Goal: Transaction & Acquisition: Book appointment/travel/reservation

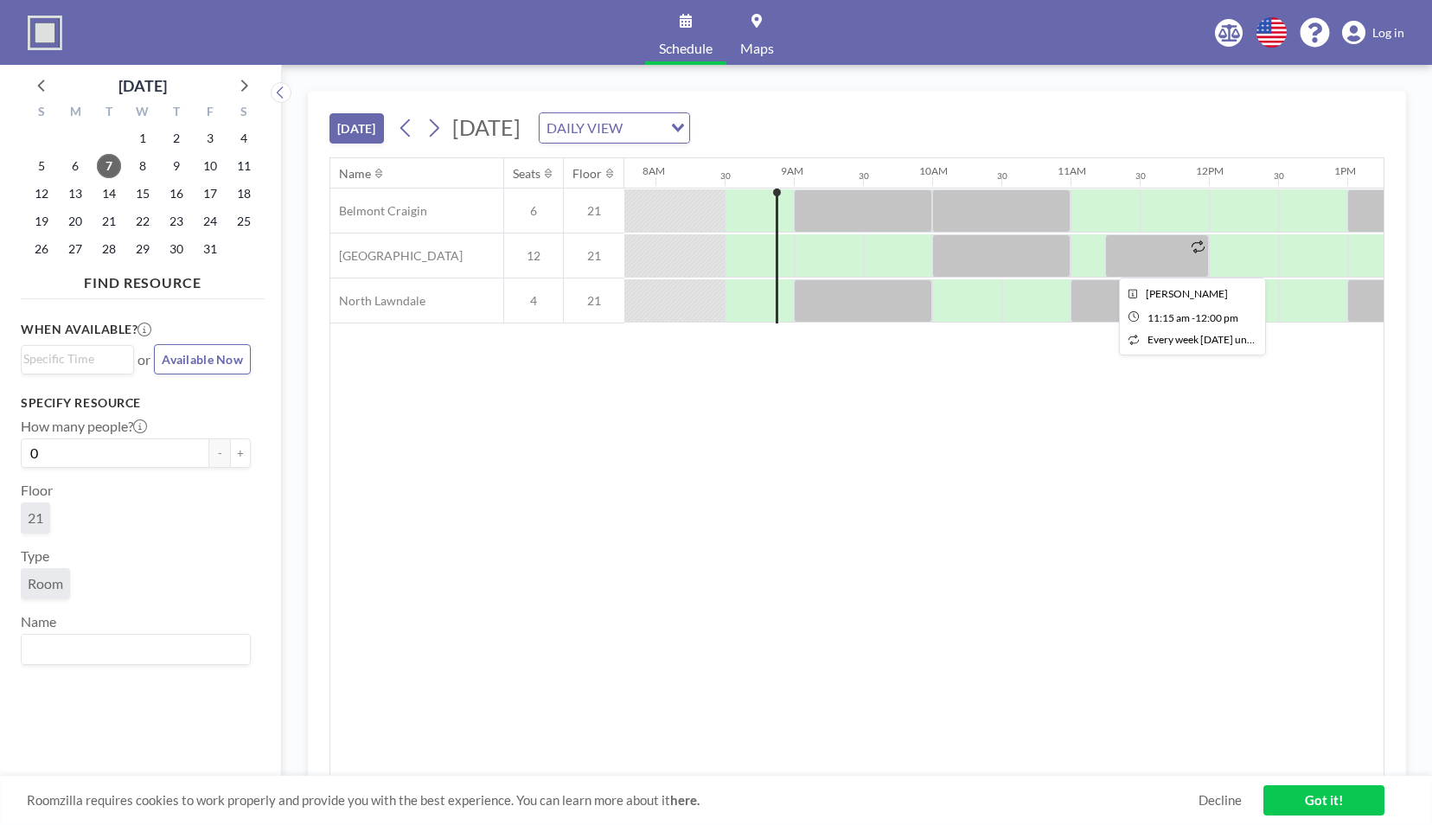
scroll to position [0, 1107]
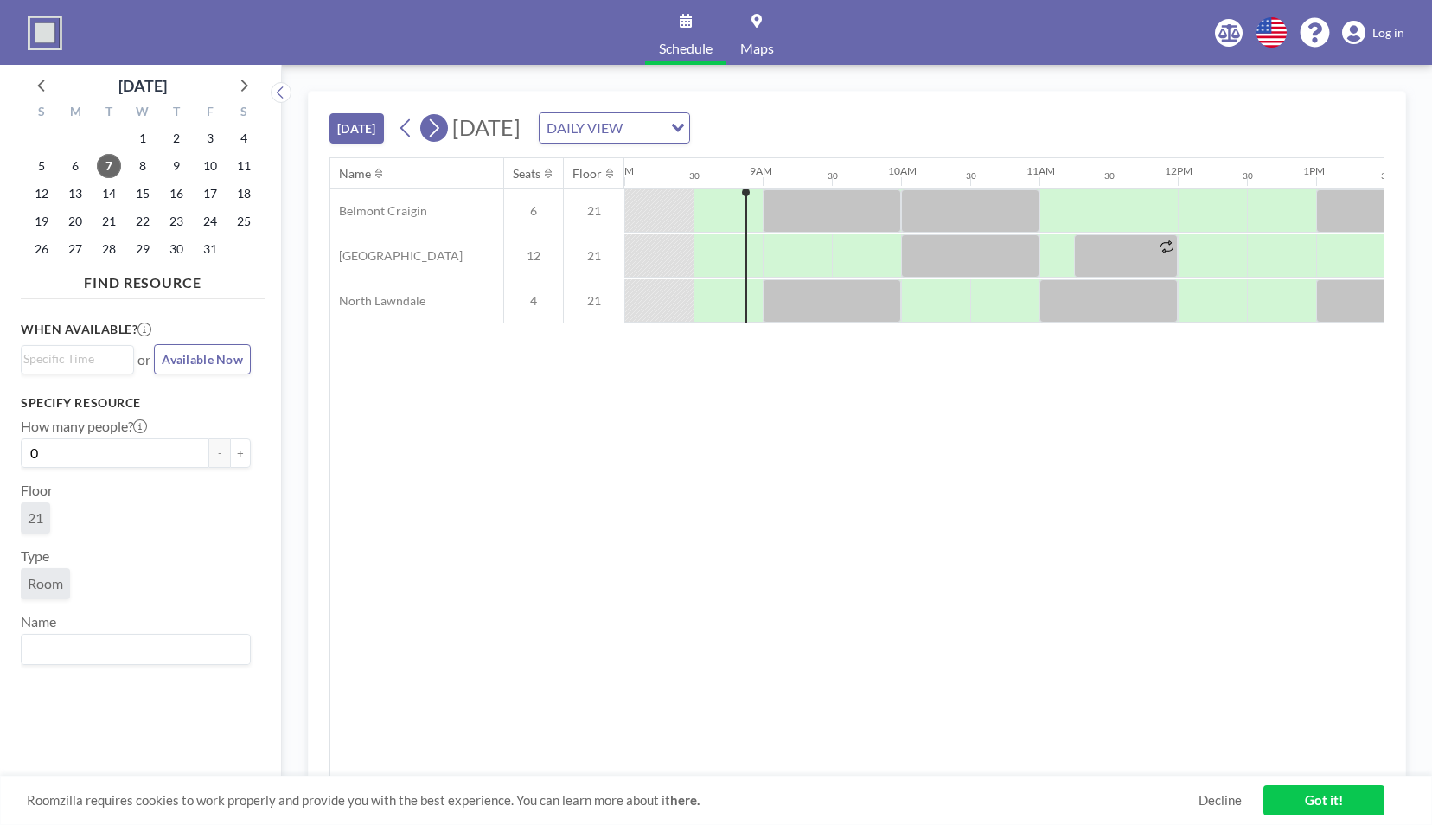
click at [436, 127] on icon at bounding box center [434, 128] width 16 height 26
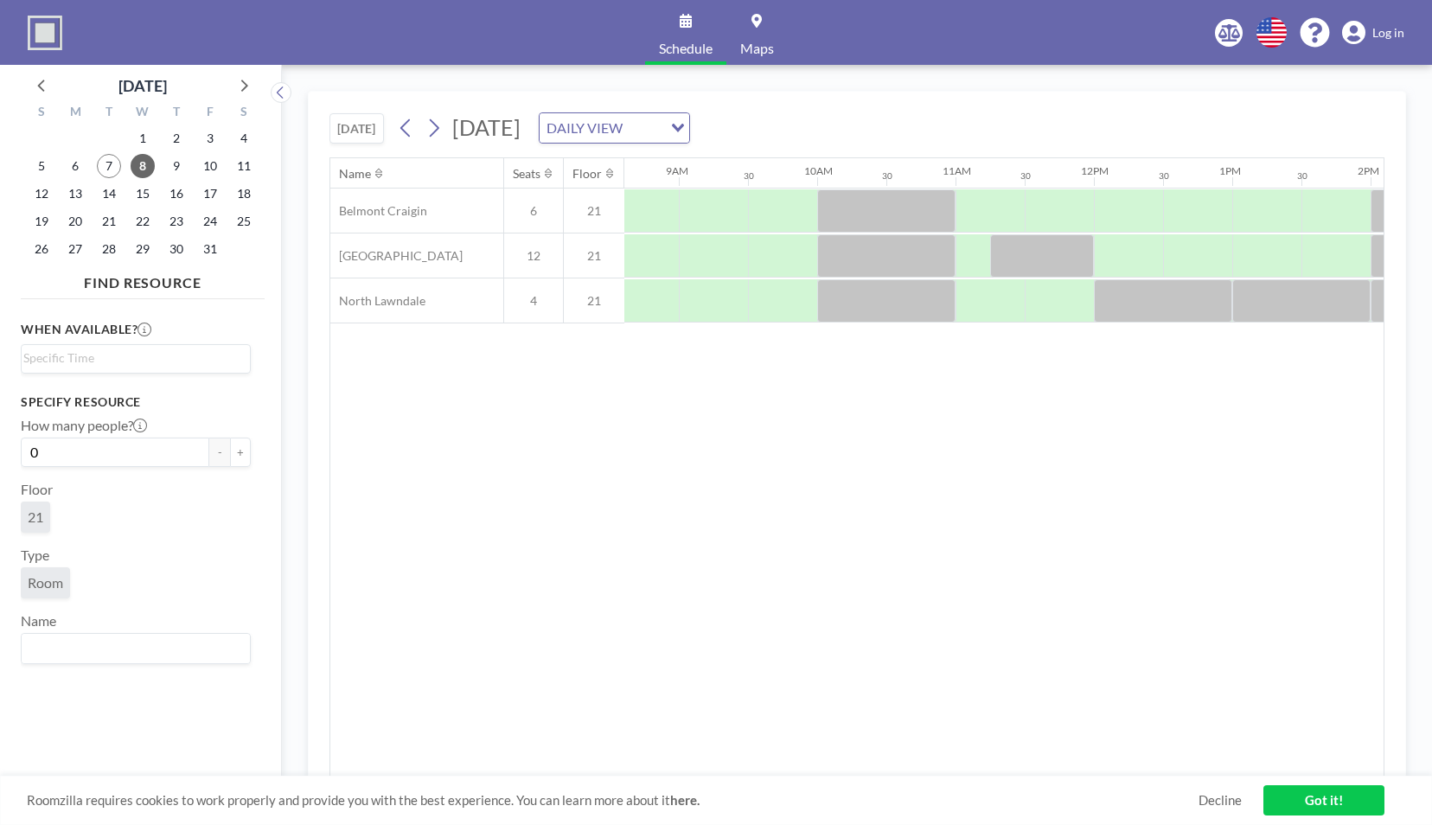
scroll to position [0, 1170]
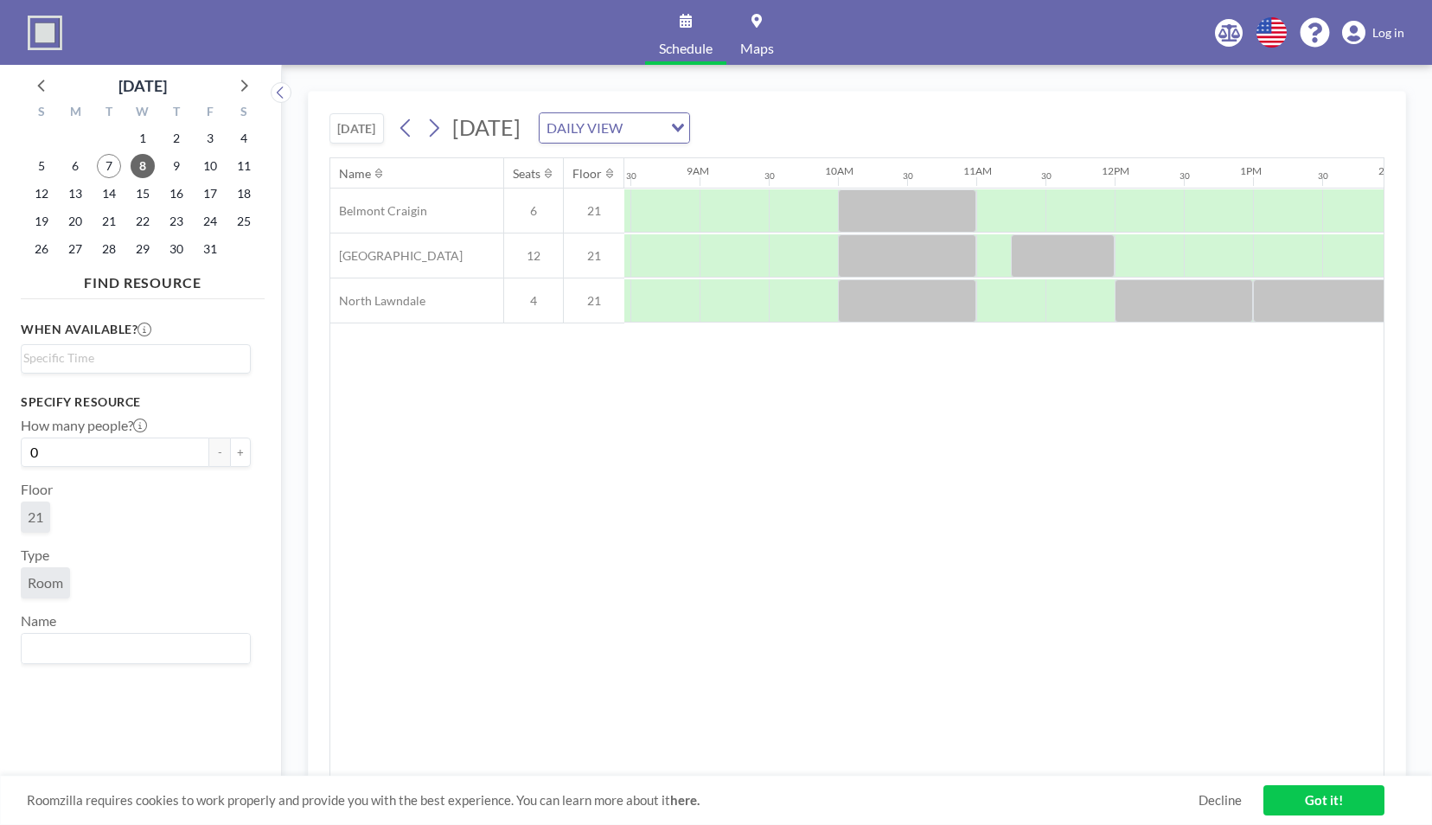
drag, startPoint x: 931, startPoint y: 766, endPoint x: 954, endPoint y: 769, distance: 23.5
click at [954, 769] on div "Name Seats Floor 12AM 30 1AM 30 2AM 30 3AM 30 4AM 30 5AM 30 6AM 30 7AM 30 8AM 3…" at bounding box center [857, 467] width 1054 height 618
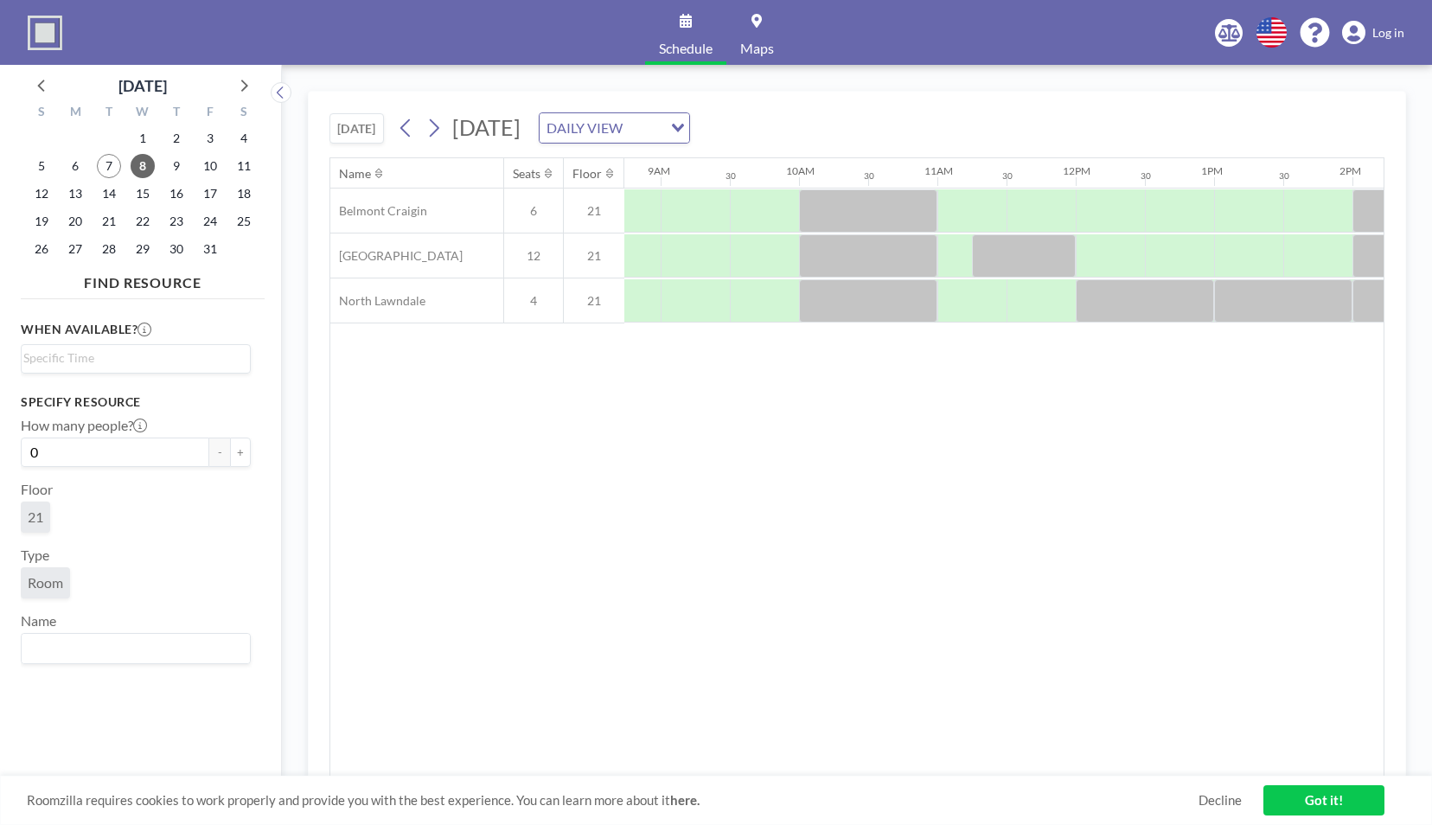
scroll to position [0, 1175]
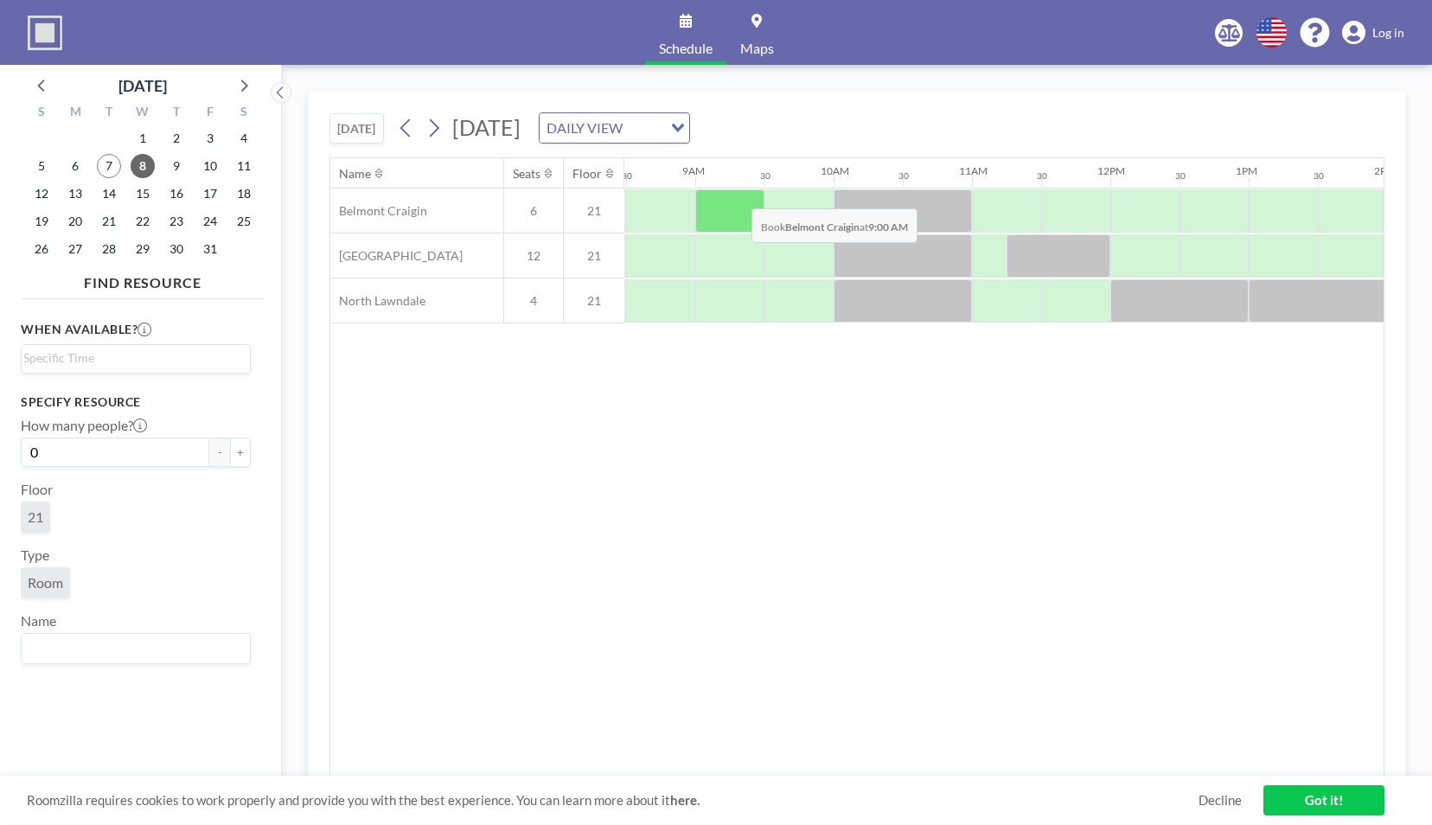
click at [734, 195] on div at bounding box center [729, 210] width 69 height 43
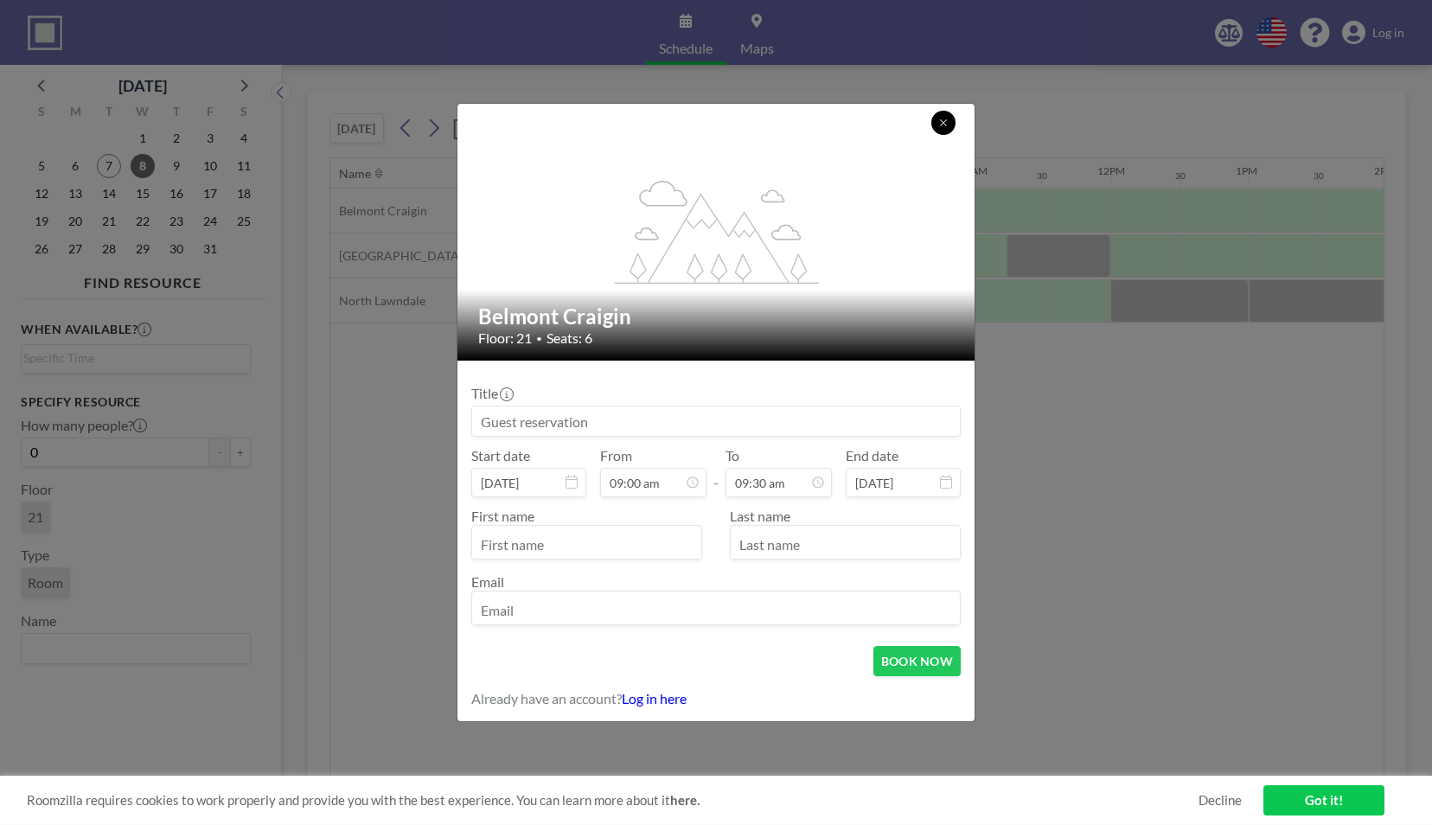
click at [951, 127] on button at bounding box center [944, 123] width 24 height 24
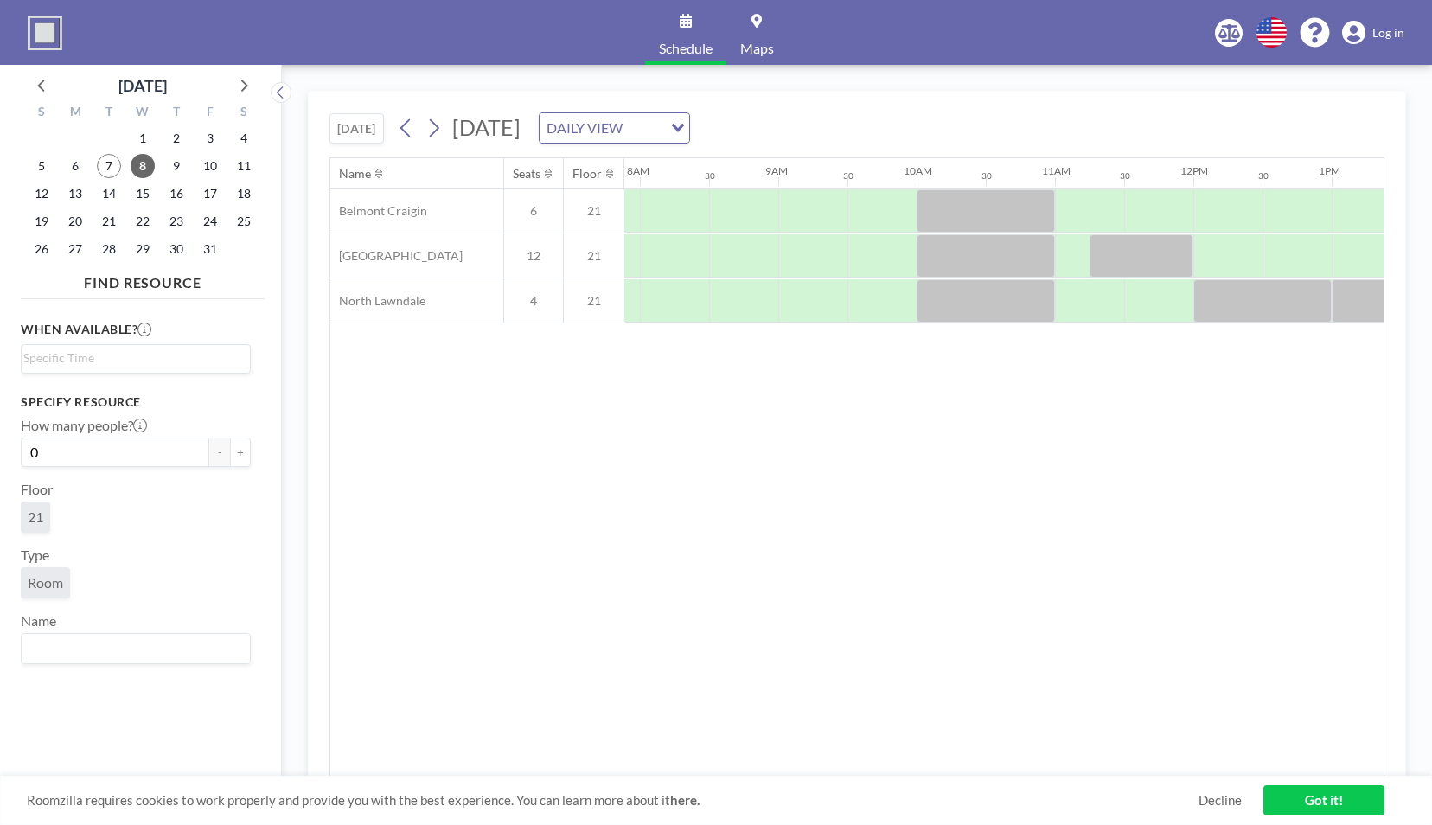
scroll to position [0, 1071]
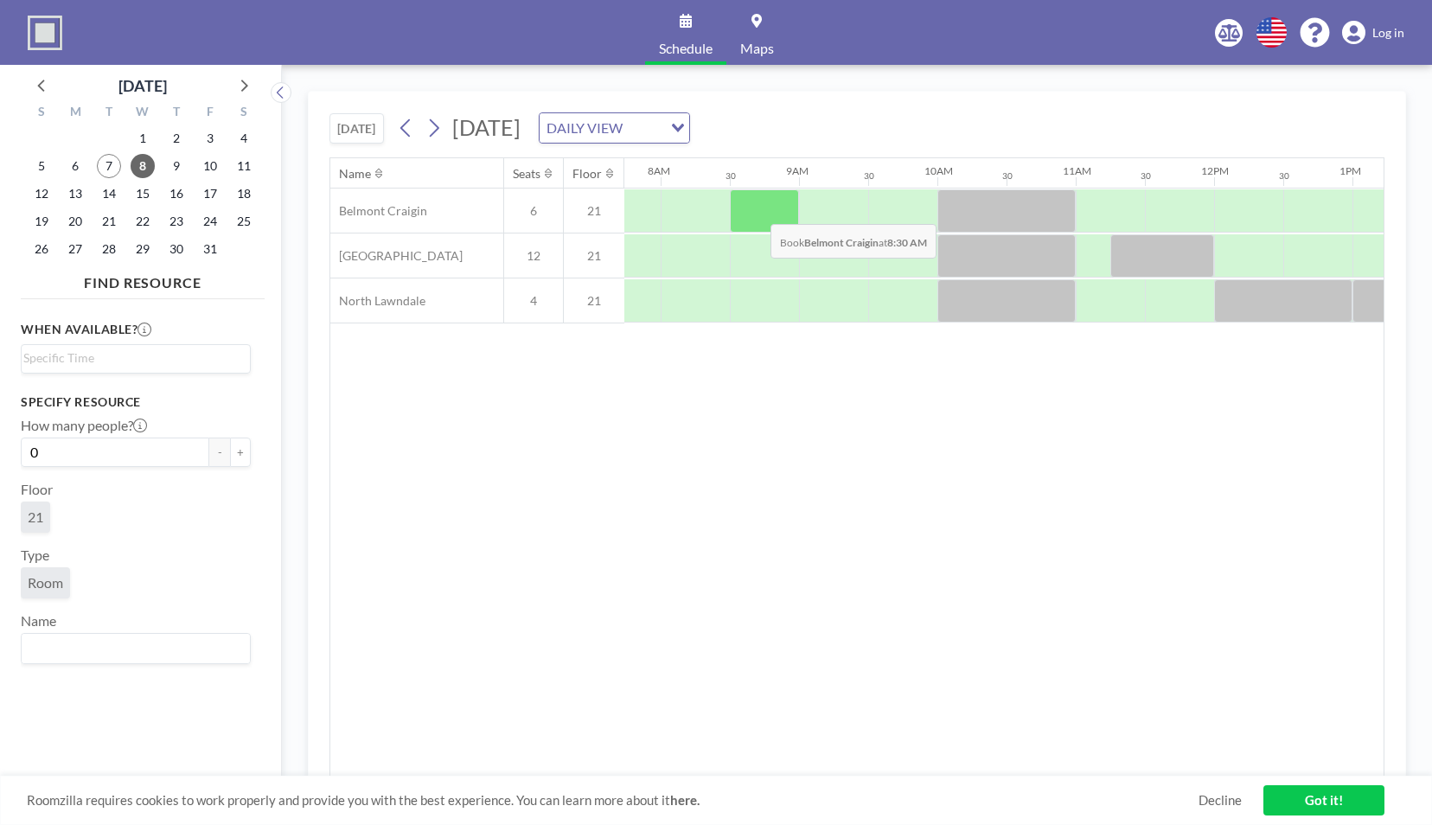
click at [757, 209] on div at bounding box center [764, 210] width 69 height 43
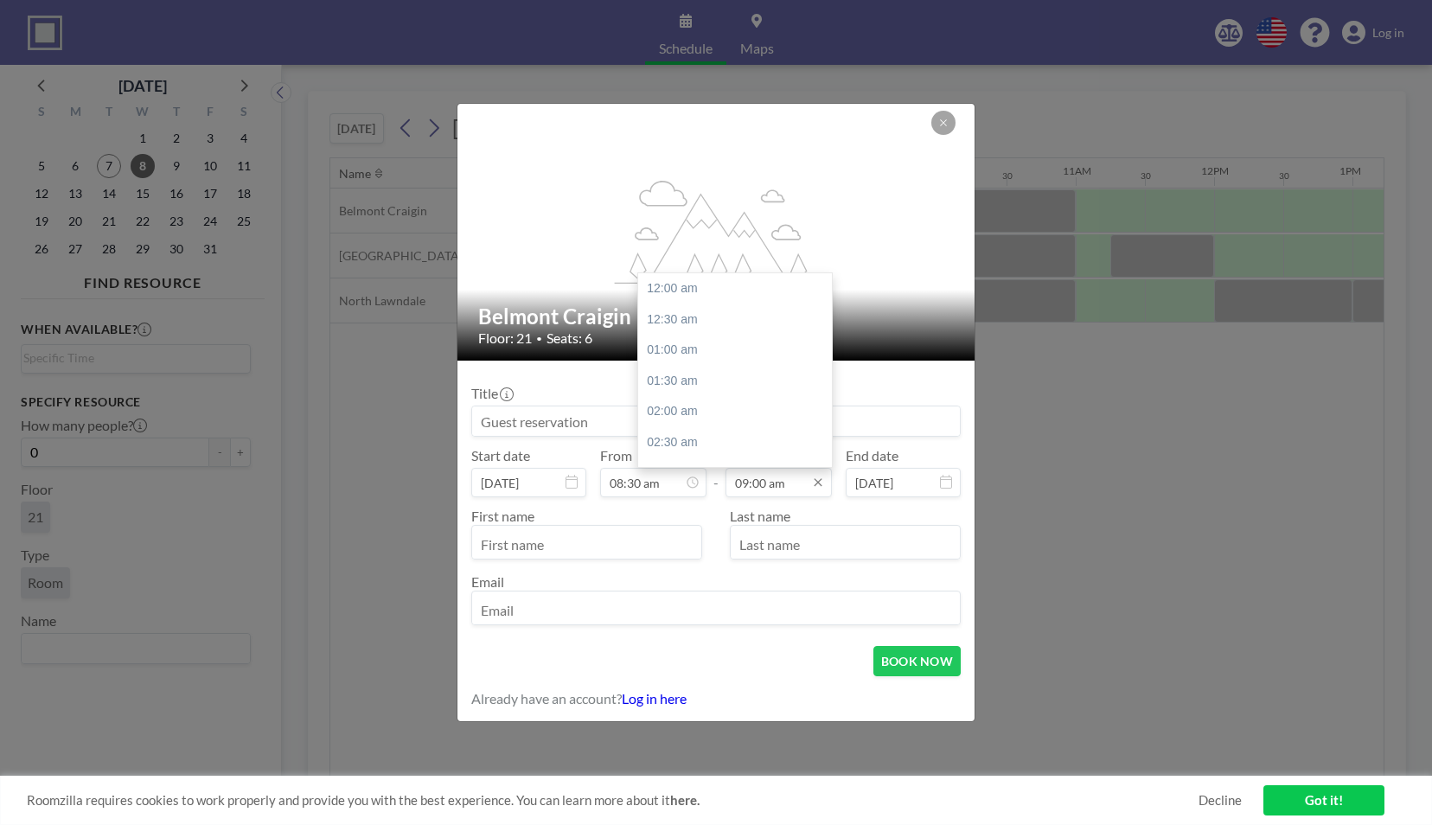
scroll to position [554, 0]
click at [794, 483] on input "09:00 am" at bounding box center [779, 482] width 106 height 29
click at [678, 339] on div "10:00 am" at bounding box center [739, 350] width 202 height 31
type input "10:00 am"
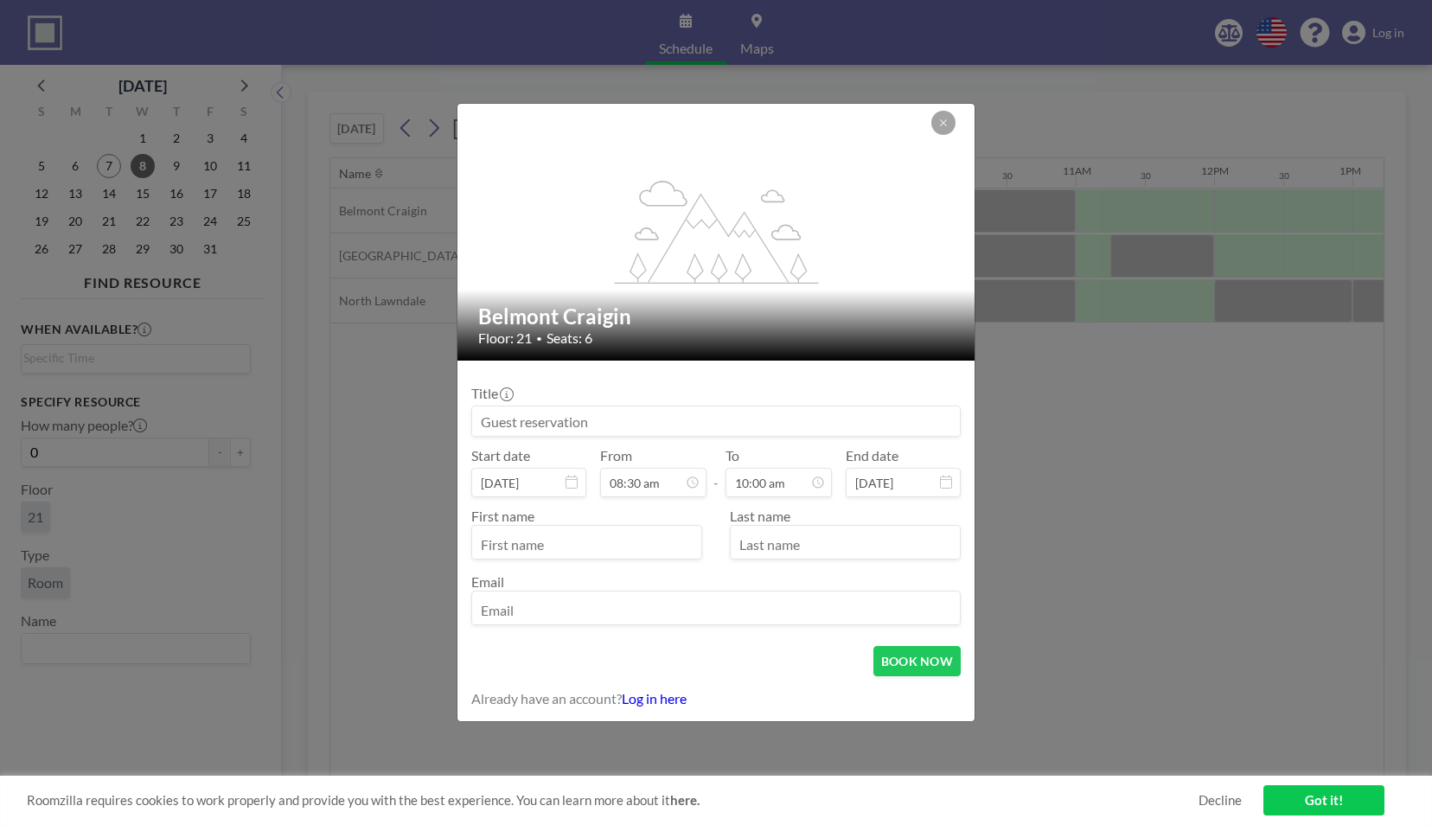
click at [609, 414] on input at bounding box center [716, 421] width 488 height 29
type input "S"
type input "[PERSON_NAME] Work Space"
click at [576, 554] on input "text" at bounding box center [586, 543] width 229 height 29
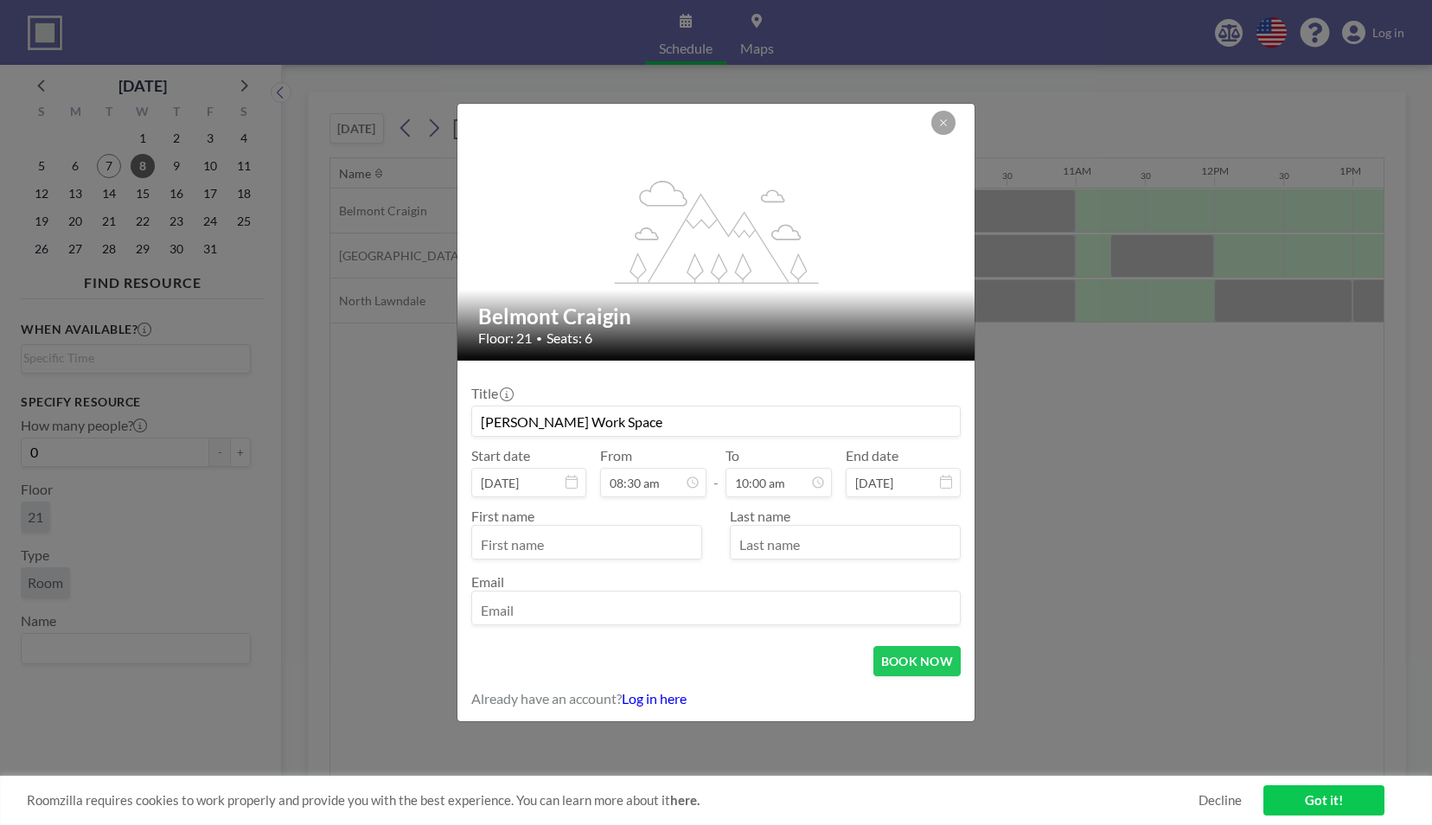
type input "[PERSON_NAME]"
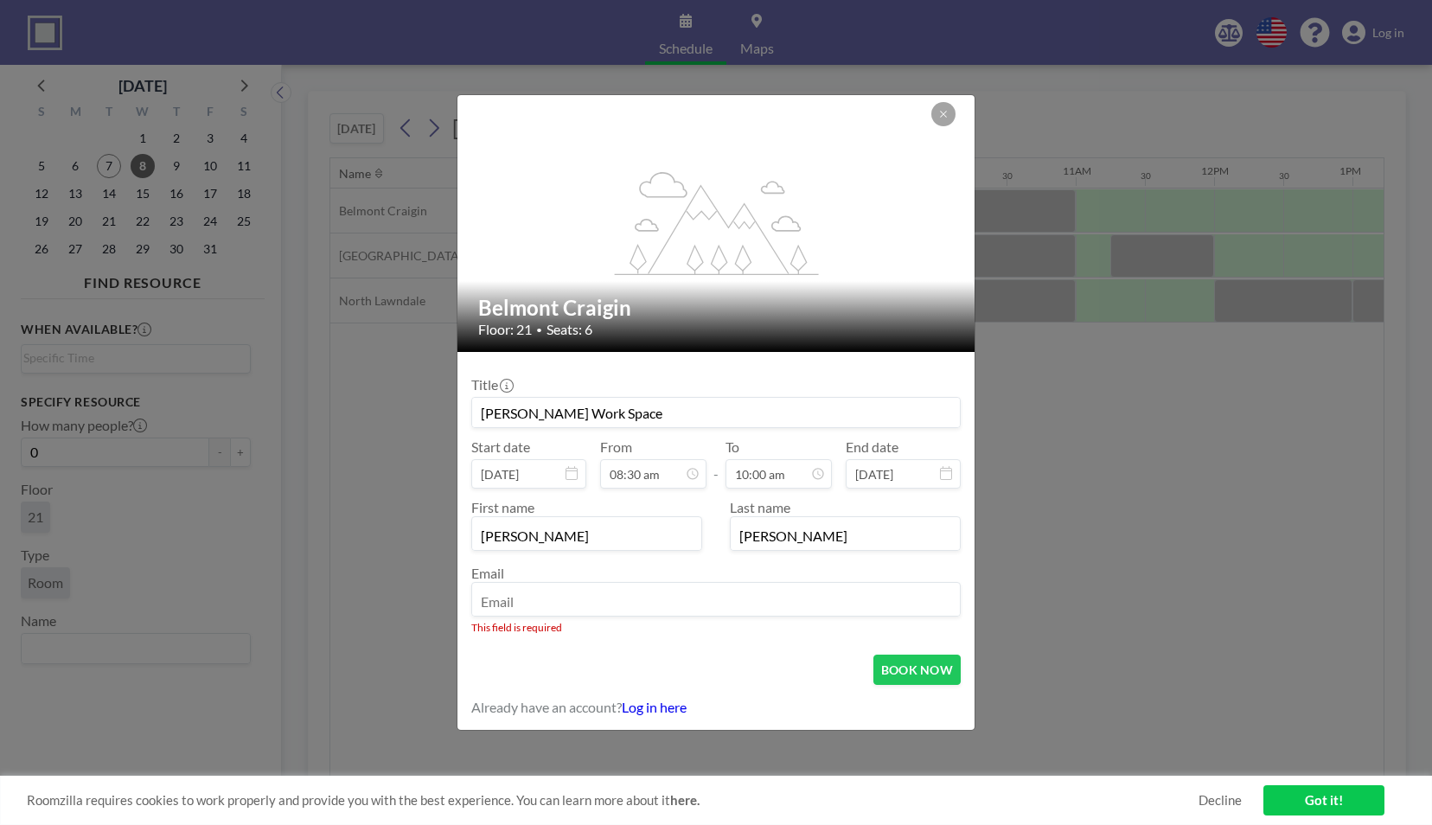
click at [535, 609] on input "email" at bounding box center [716, 600] width 488 height 29
type input "[EMAIL_ADDRESS][DOMAIN_NAME]"
click at [924, 671] on button "BOOK NOW" at bounding box center [917, 670] width 87 height 30
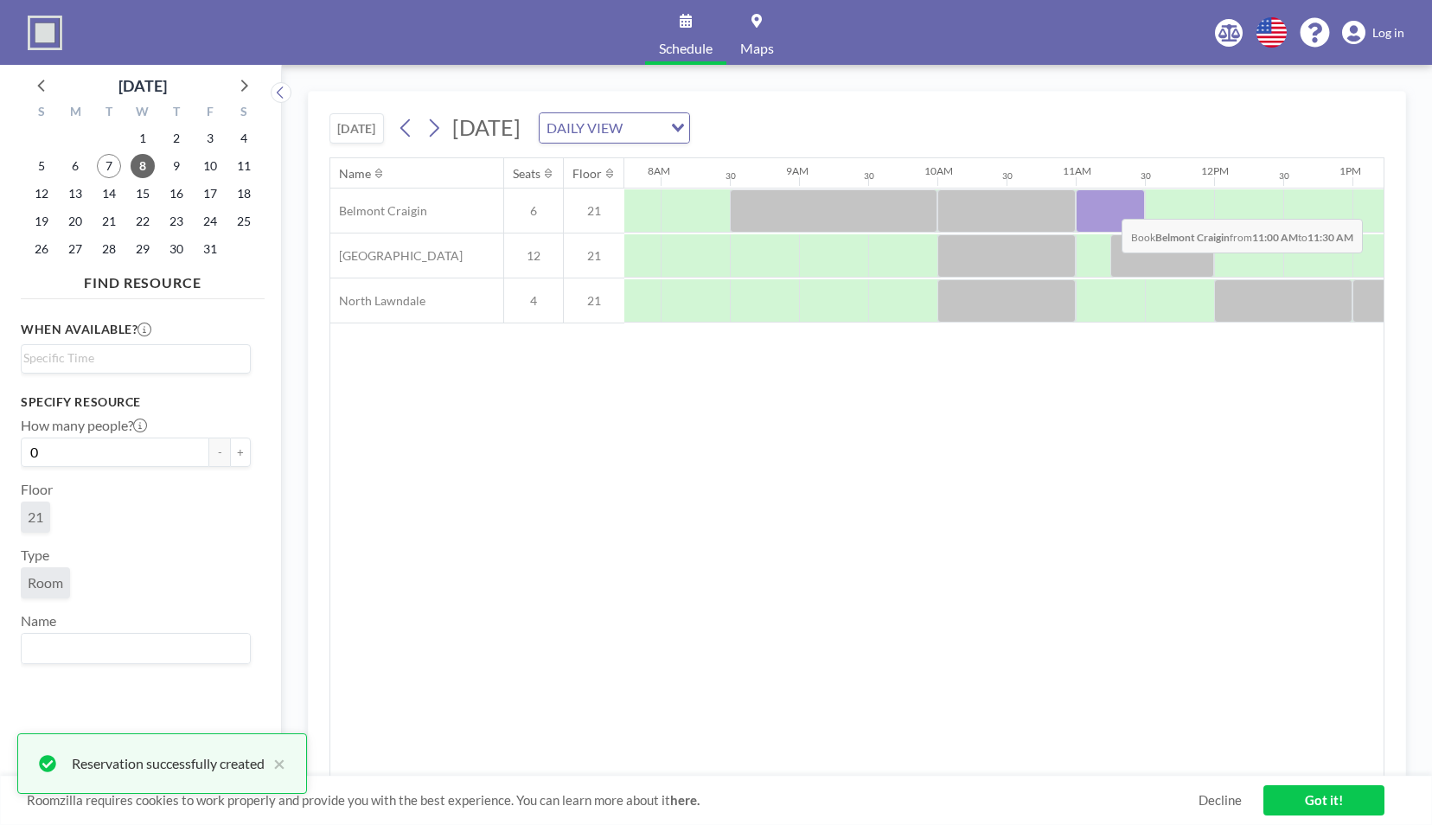
click at [1108, 204] on div at bounding box center [1110, 210] width 69 height 43
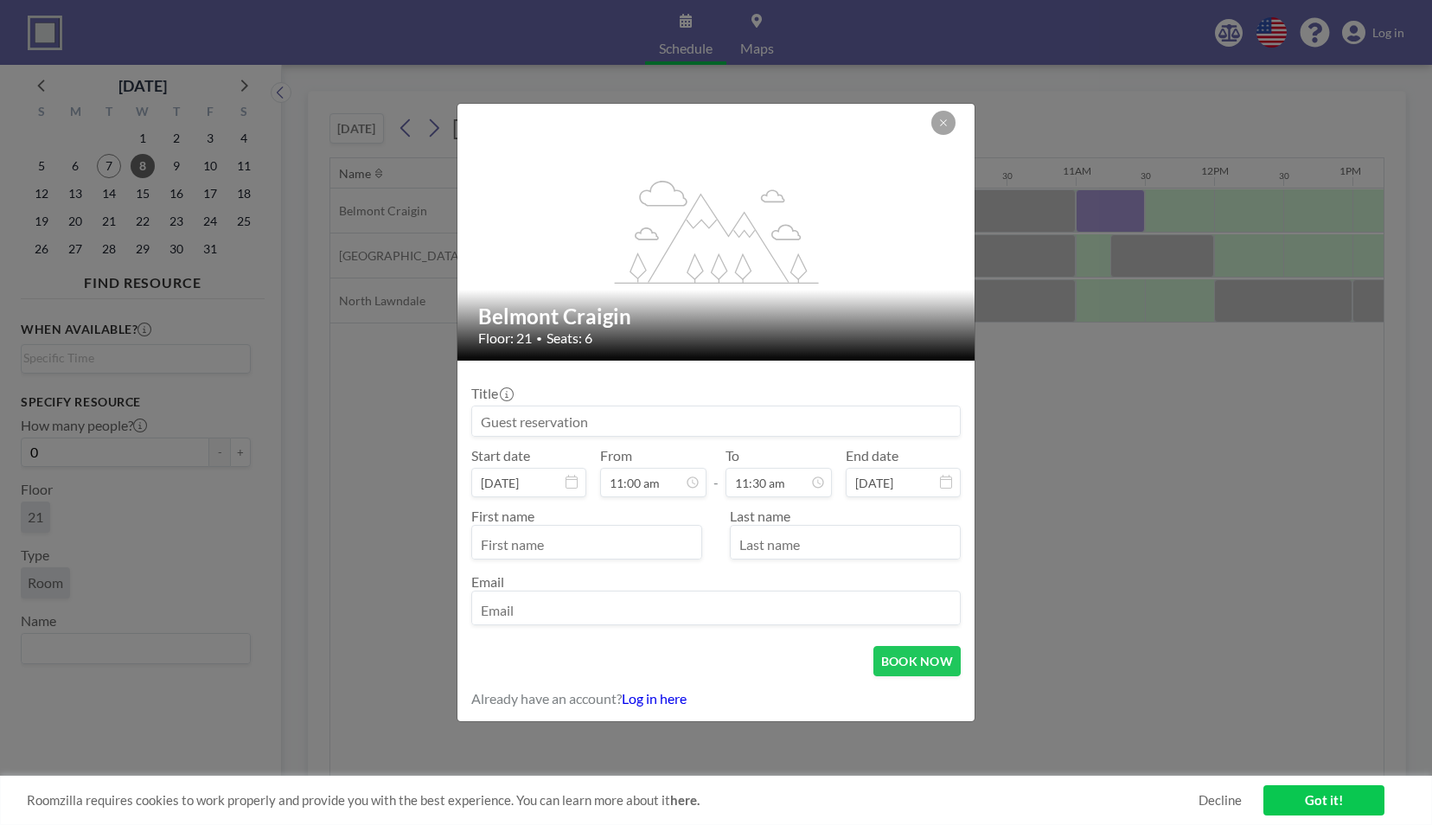
click at [573, 412] on input at bounding box center [716, 421] width 488 height 29
type input "[PERSON_NAME] Work Space"
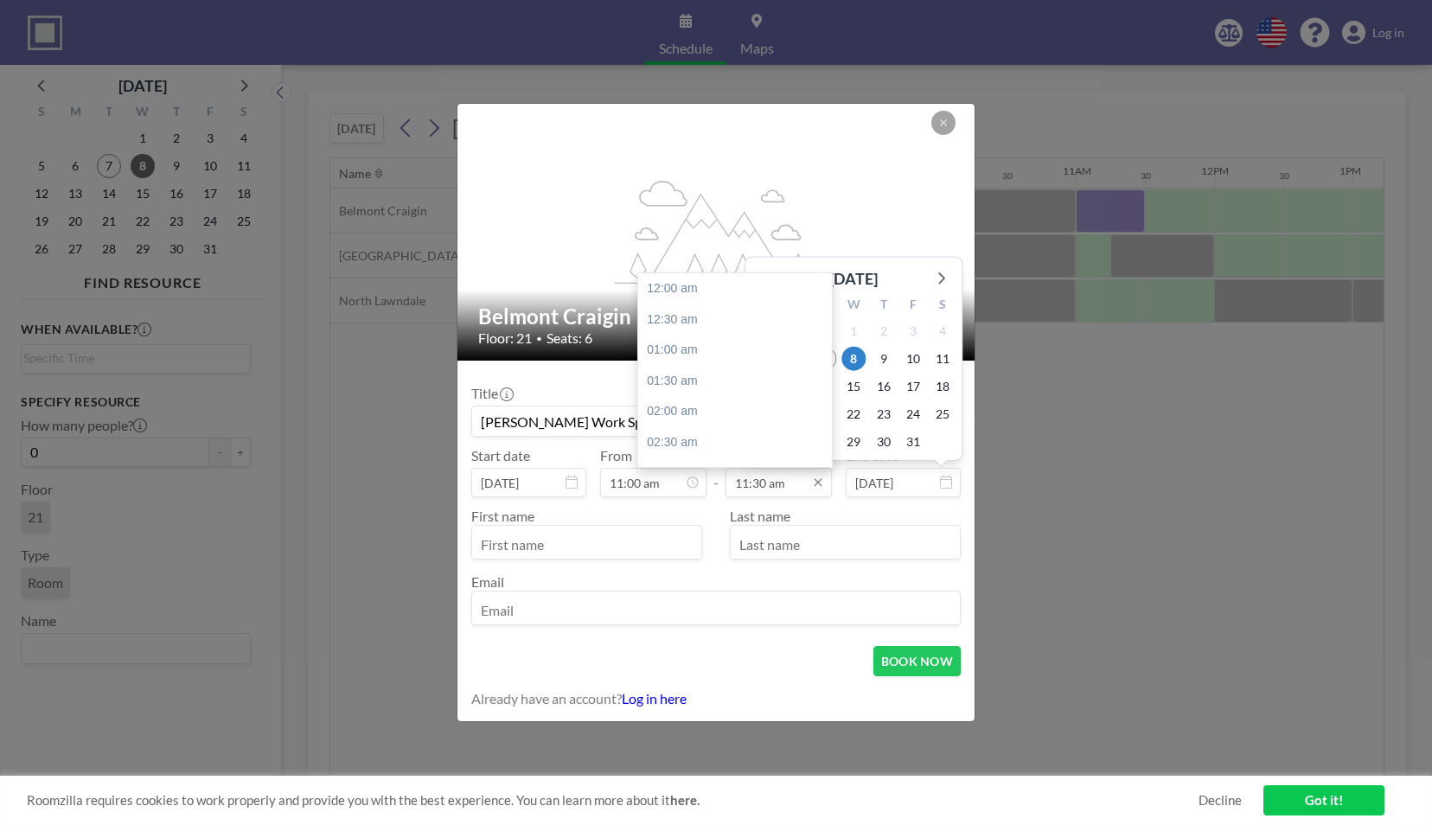
scroll to position [708, 0]
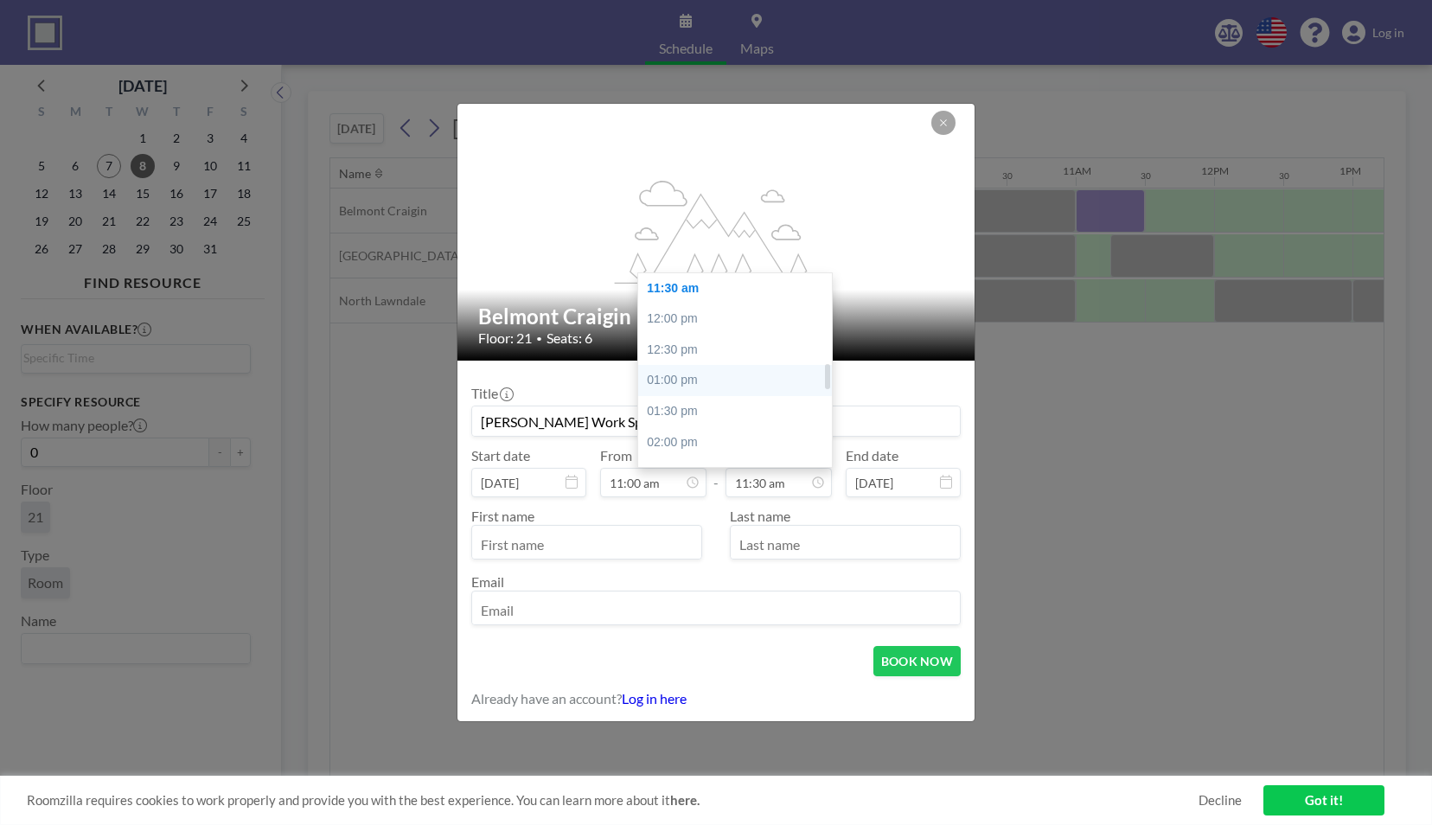
click at [721, 388] on div "01:00 pm" at bounding box center [739, 380] width 202 height 31
type input "01:00 pm"
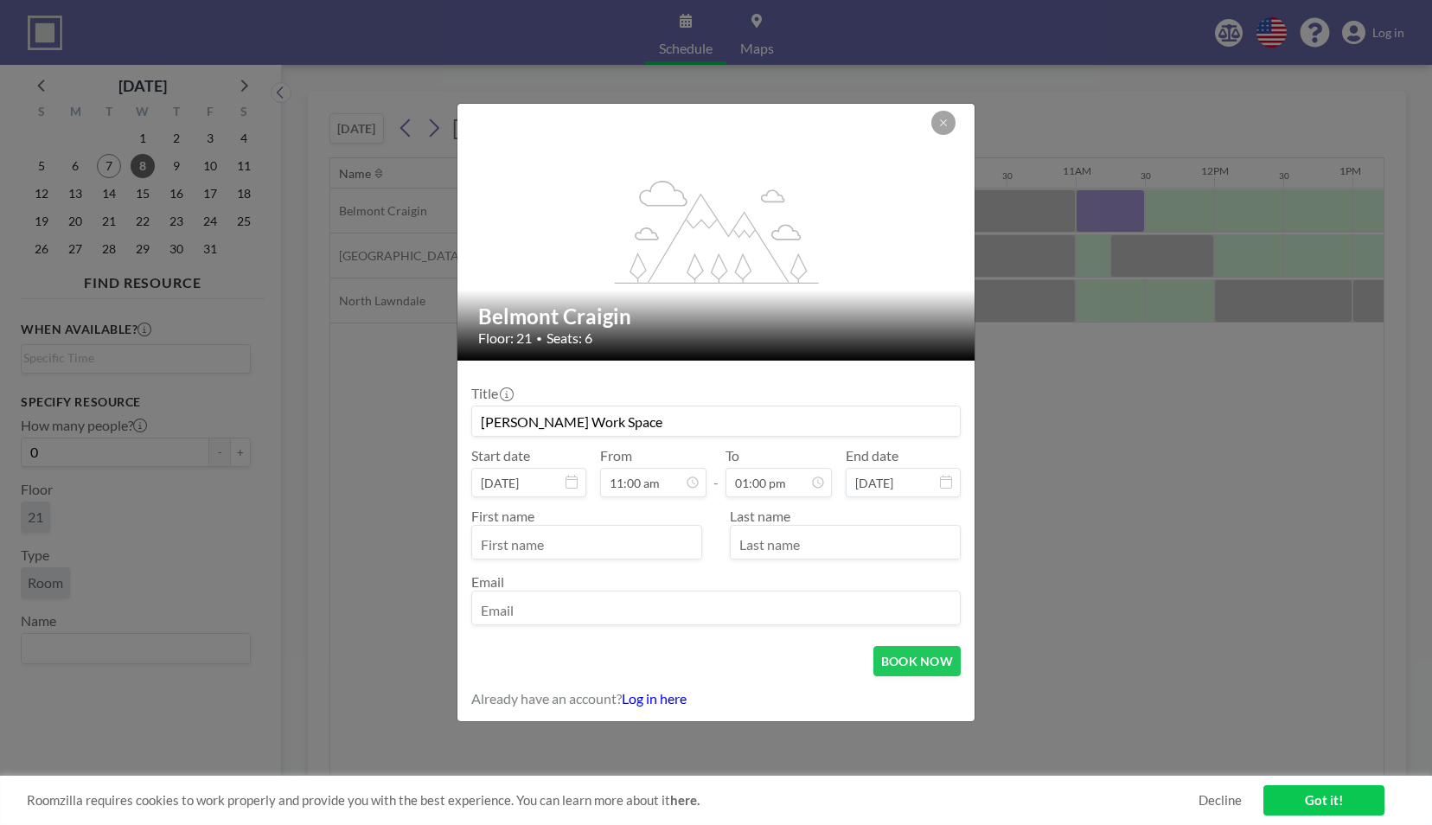
scroll to position [800, 0]
click at [573, 541] on input "text" at bounding box center [586, 543] width 229 height 29
type input "[PERSON_NAME]"
type input "[EMAIL_ADDRESS][DOMAIN_NAME]"
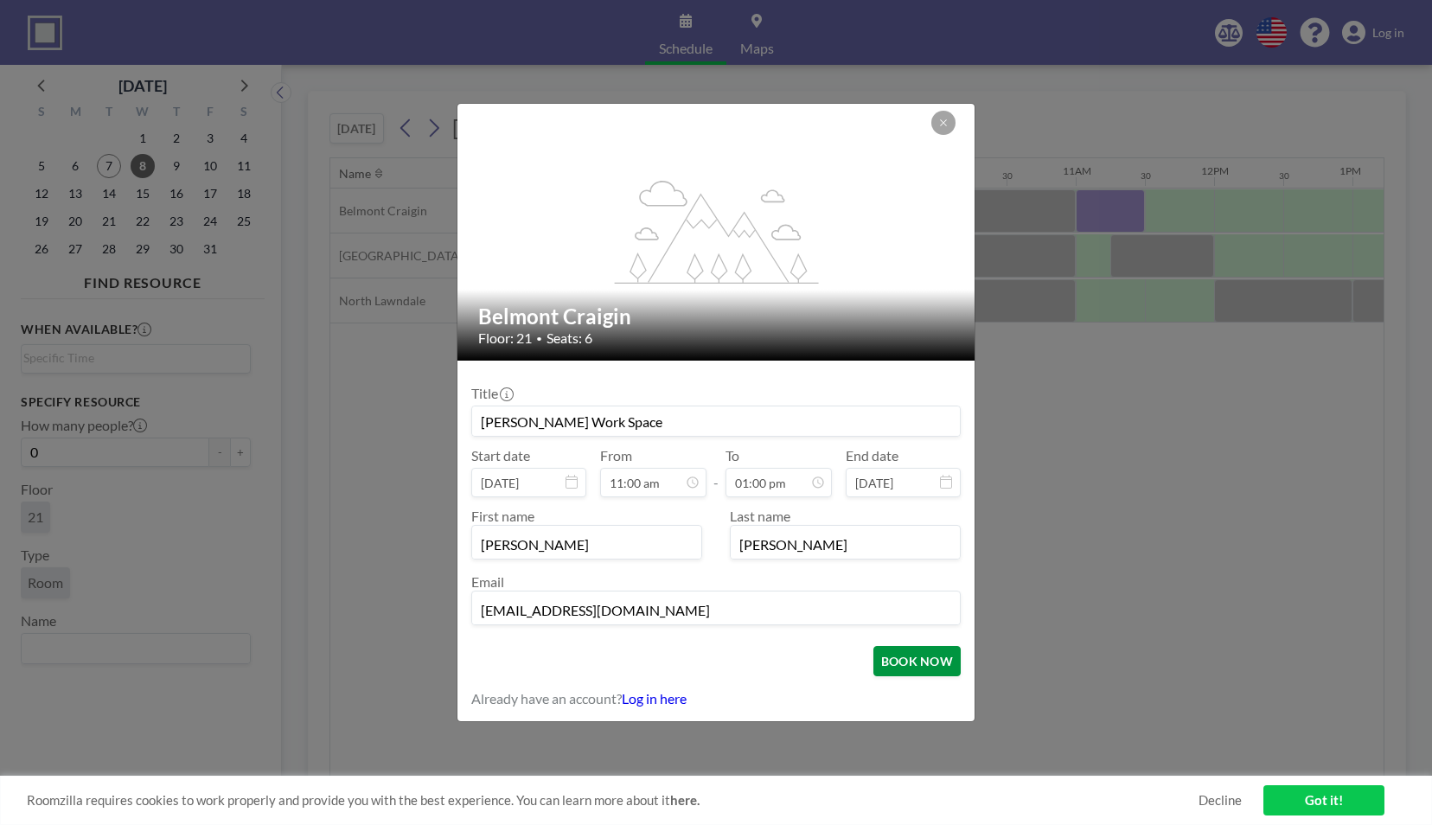
click at [934, 665] on button "BOOK NOW" at bounding box center [917, 661] width 87 height 30
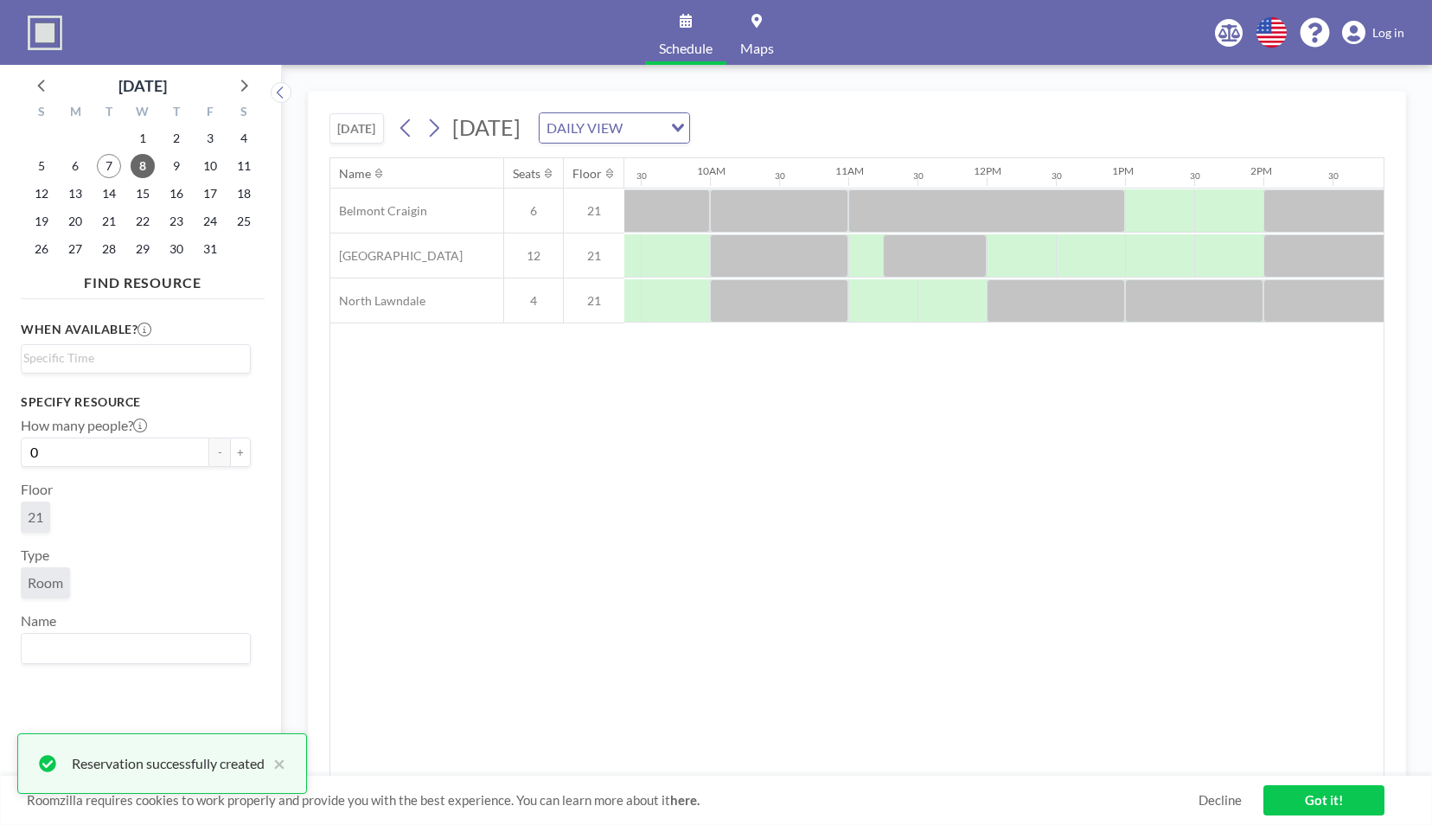
scroll to position [0, 1297]
